Goal: Task Accomplishment & Management: Use online tool/utility

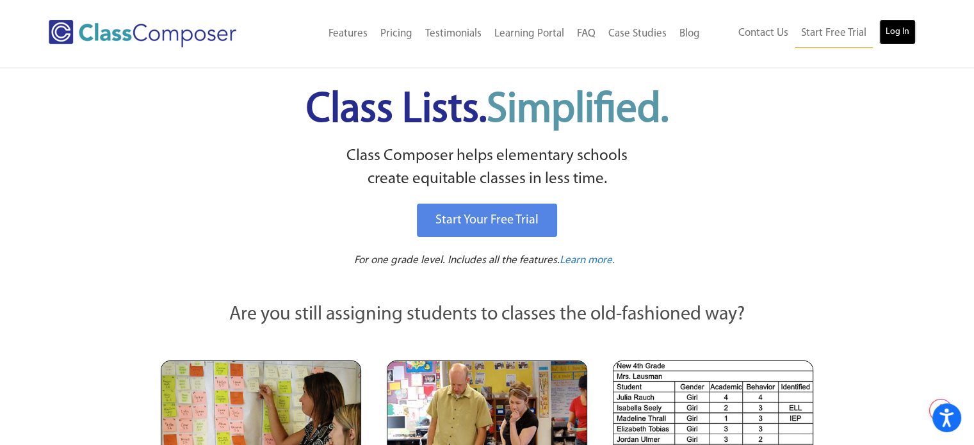
click at [896, 31] on link "Log In" at bounding box center [897, 32] width 36 height 26
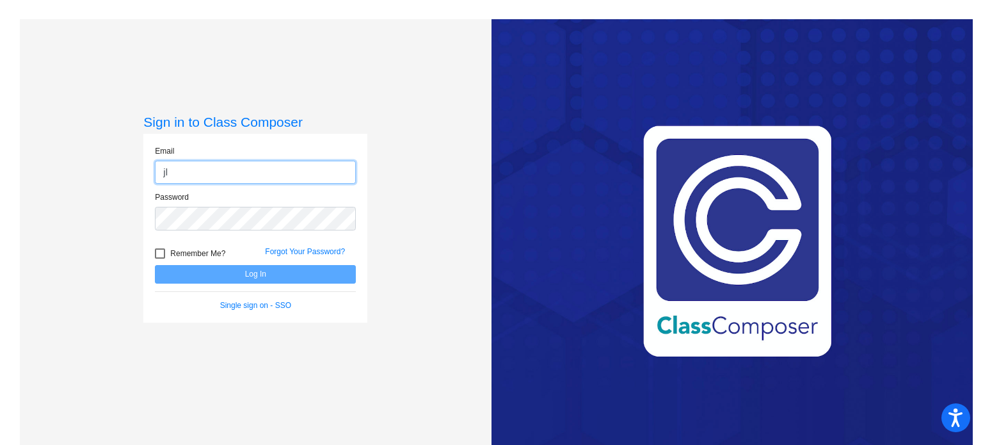
type input "jlrodriguez@sintonisd.net"
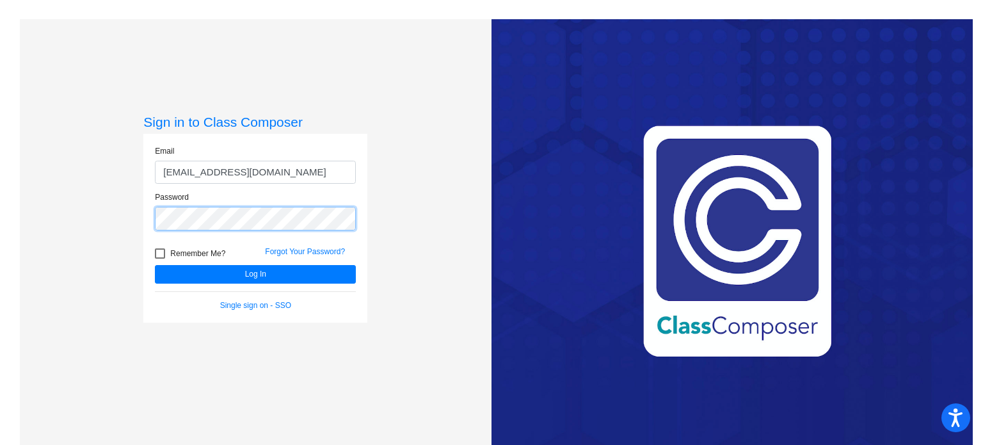
click at [155, 265] on button "Log In" at bounding box center [255, 274] width 201 height 19
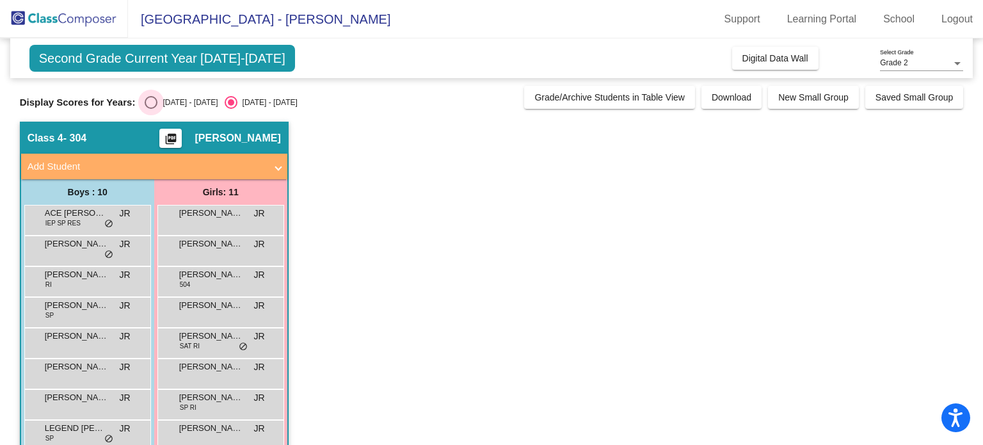
click at [153, 104] on div "Select an option" at bounding box center [151, 102] width 13 height 13
click at [151, 109] on input "2024 - 2025" at bounding box center [150, 109] width 1 height 1
radio input "true"
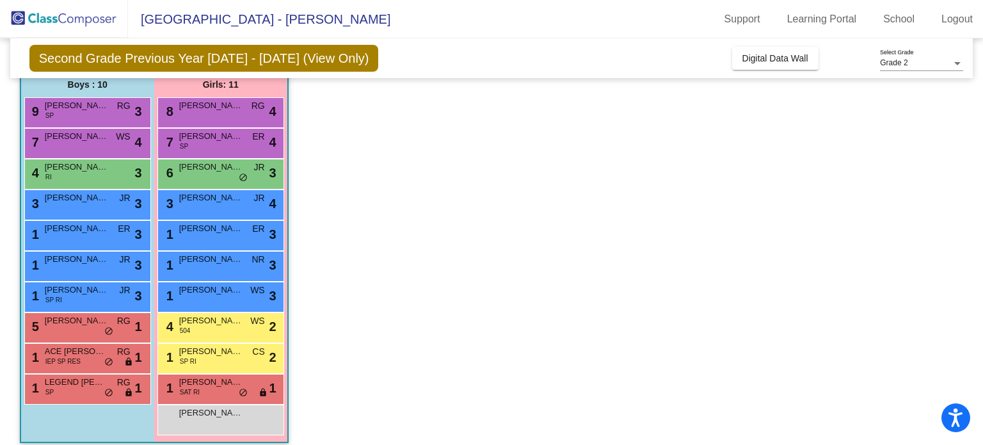
scroll to position [108, 0]
click at [220, 364] on div "1 Karla Morales SP RI CS lock do_not_disturb_alt 2" at bounding box center [220, 357] width 122 height 26
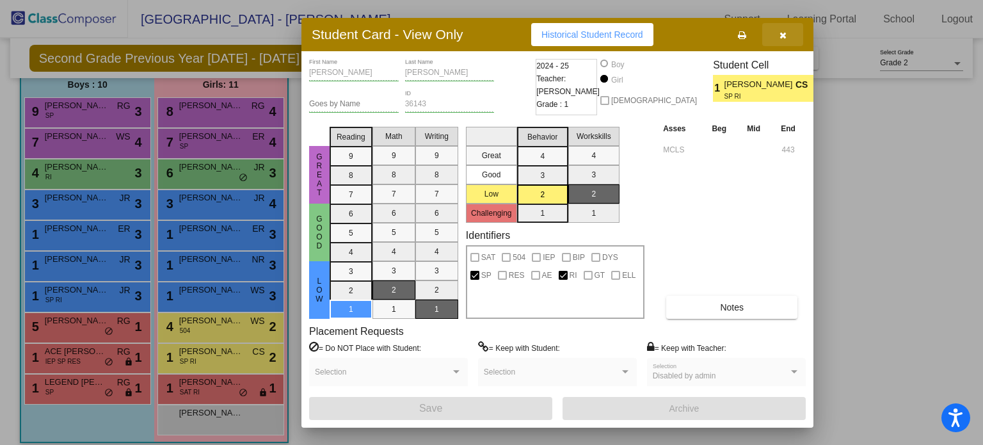
click at [784, 33] on icon "button" at bounding box center [783, 35] width 7 height 9
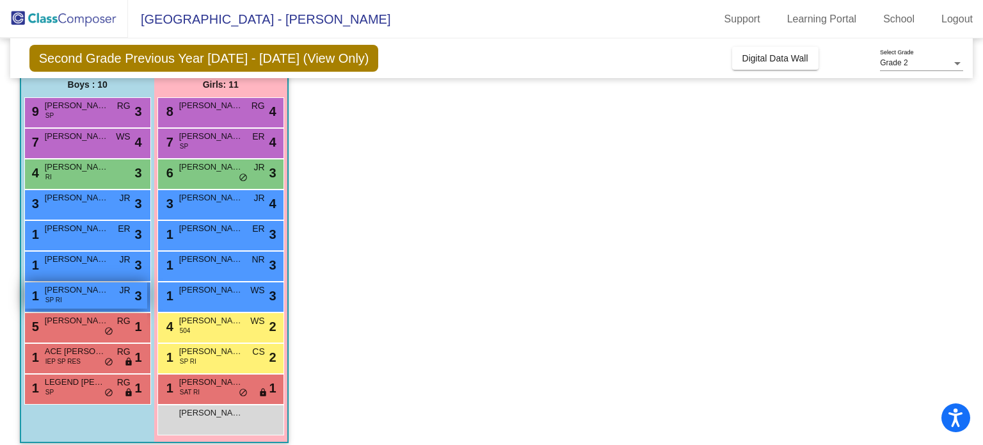
click at [89, 293] on span "XAVIER SANTELLANA" at bounding box center [77, 290] width 64 height 13
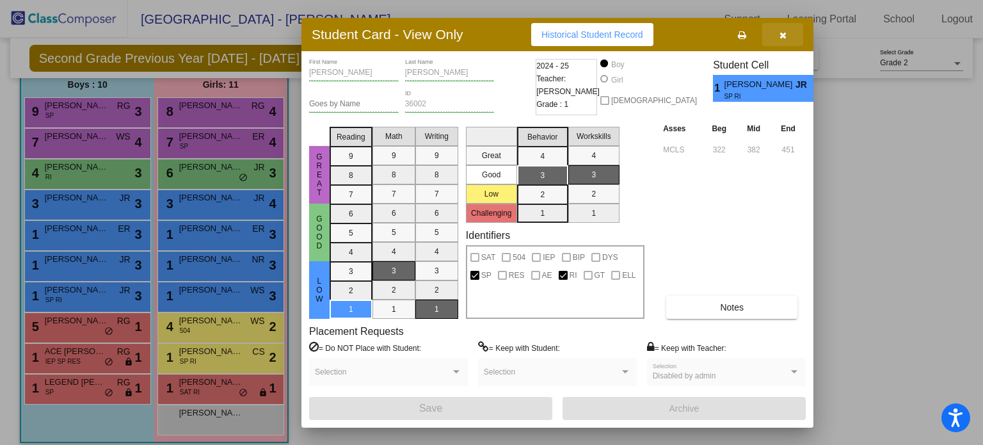
click at [784, 31] on icon "button" at bounding box center [783, 35] width 7 height 9
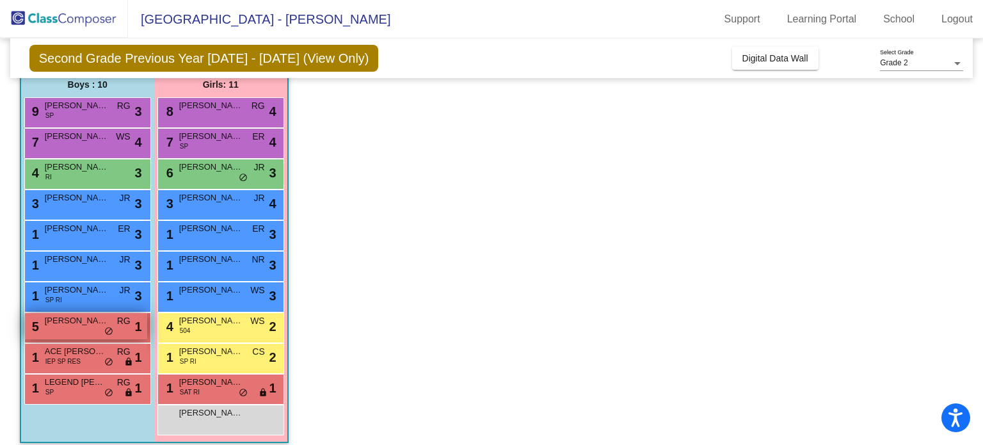
click at [69, 319] on span "ANAKIN NUNEZ" at bounding box center [77, 320] width 64 height 13
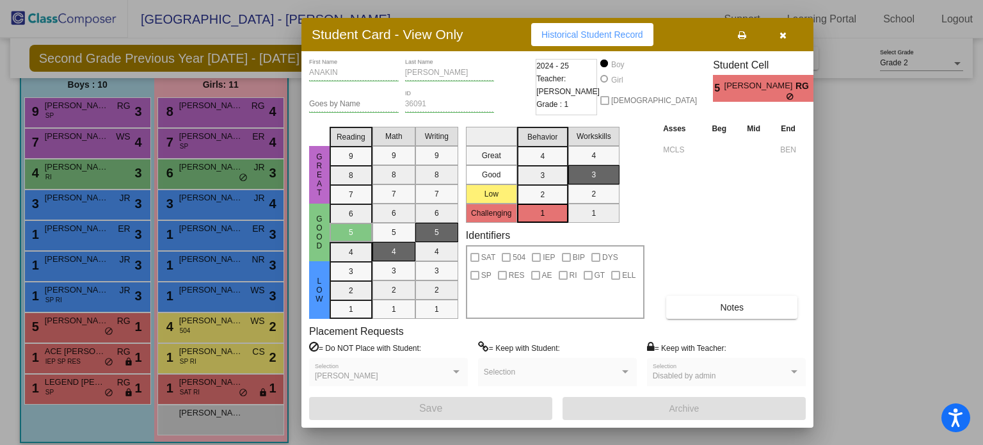
click at [789, 35] on button "button" at bounding box center [782, 34] width 41 height 23
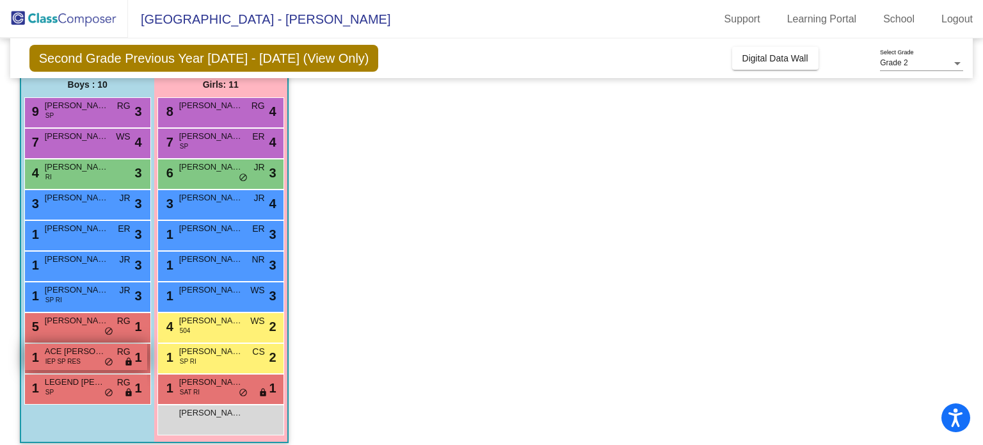
click at [91, 363] on div "1 ACE TREVINO IEP SP RES RG lock do_not_disturb_alt 1" at bounding box center [86, 357] width 122 height 26
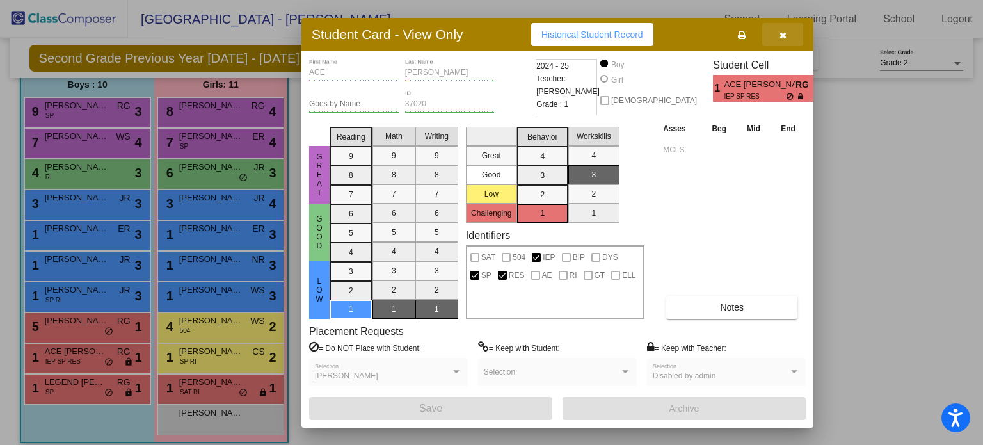
click at [782, 33] on icon "button" at bounding box center [783, 35] width 7 height 9
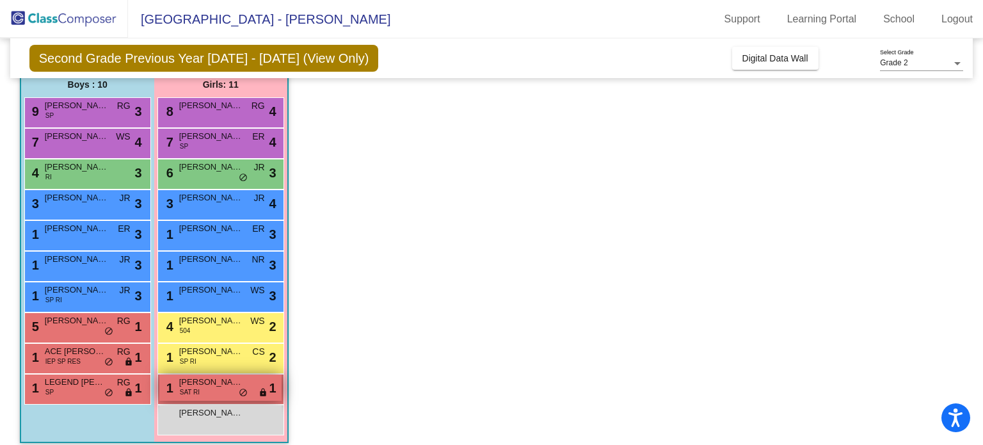
click at [179, 393] on div "1 KATERINA ANSUALDA SAT RI lock do_not_disturb_alt 1" at bounding box center [220, 387] width 122 height 26
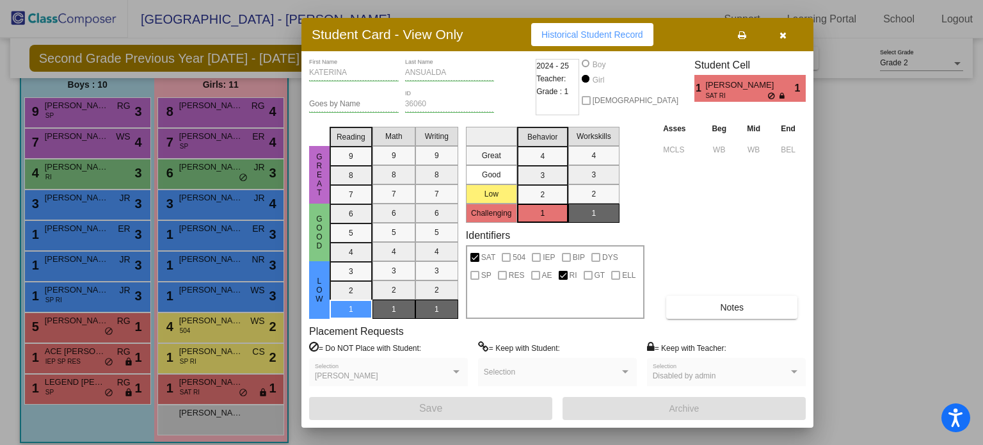
click at [766, 42] on button "button" at bounding box center [782, 34] width 41 height 23
